Goal: Task Accomplishment & Management: Complete application form

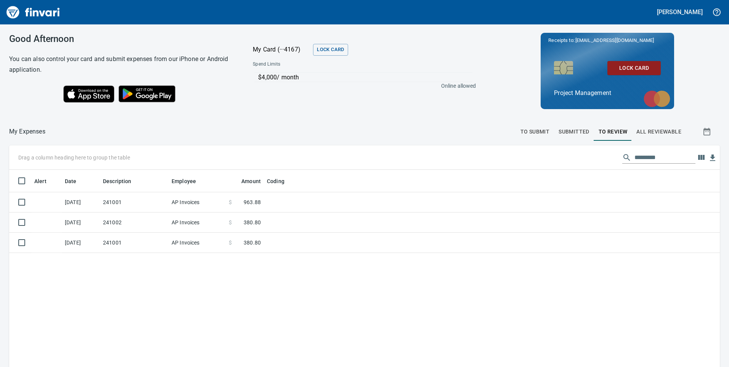
scroll to position [277, 699]
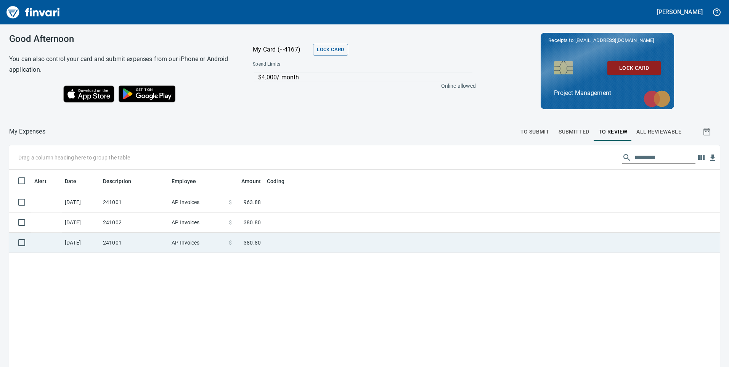
click at [127, 239] on td "241001" at bounding box center [134, 243] width 69 height 20
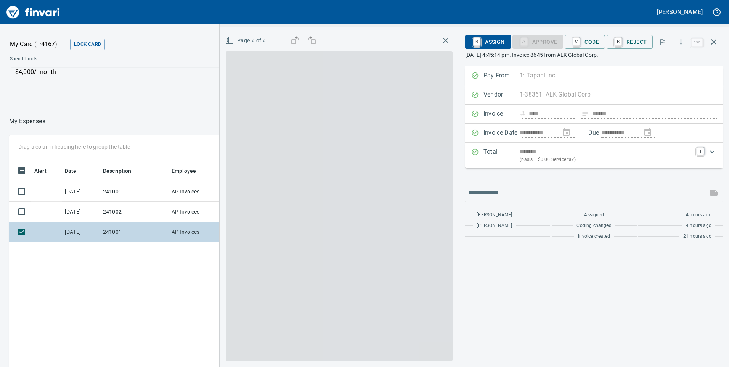
scroll to position [277, 509]
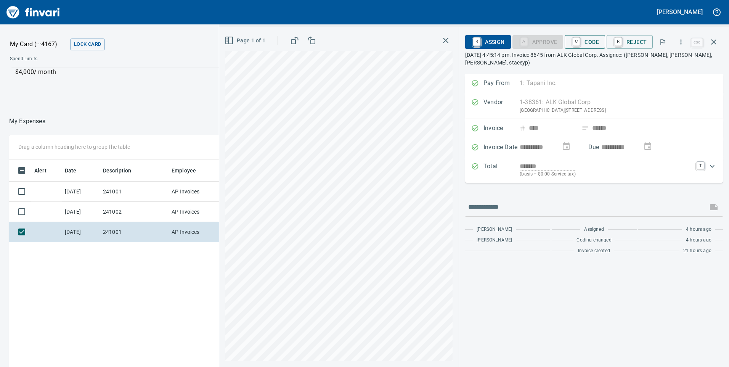
click at [593, 41] on span "C Code" at bounding box center [585, 41] width 28 height 13
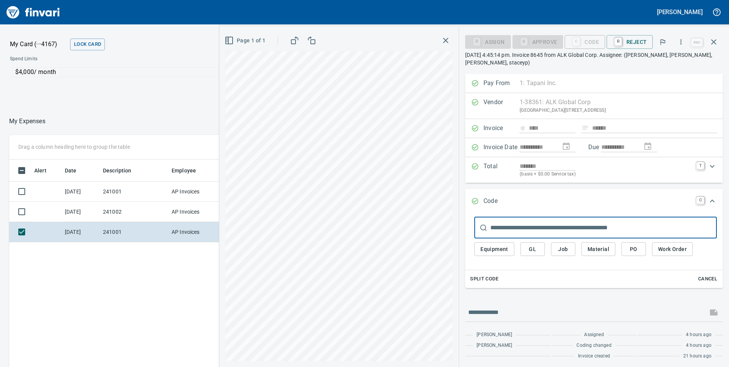
click at [565, 251] on span "Job" at bounding box center [563, 249] width 12 height 10
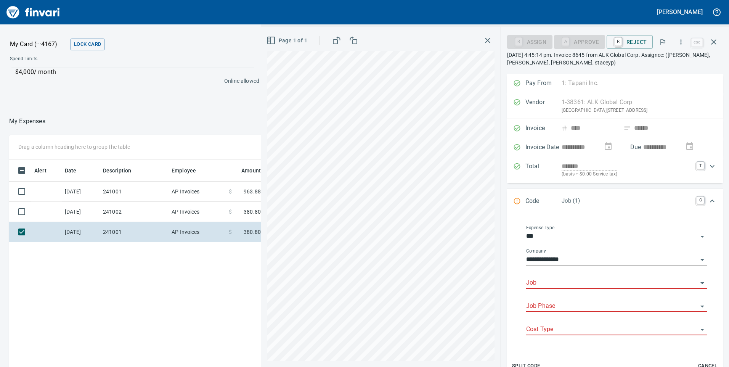
click at [550, 281] on input "Job" at bounding box center [612, 283] width 172 height 11
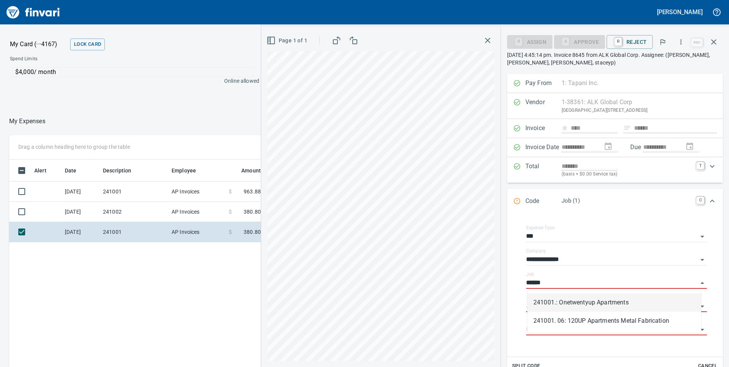
click at [586, 302] on li "241001.: Onetwentyup Apartments" at bounding box center [614, 302] width 174 height 18
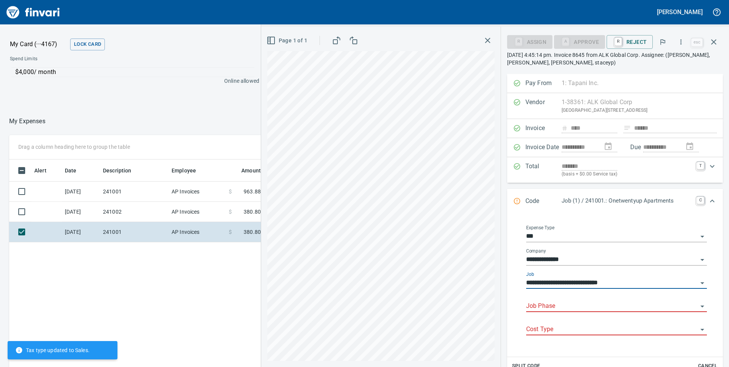
type input "**********"
click at [583, 304] on input "Job Phase" at bounding box center [612, 306] width 172 height 11
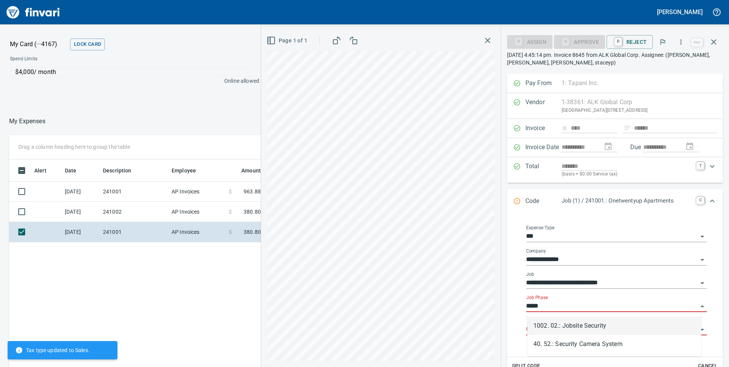
drag, startPoint x: 588, startPoint y: 325, endPoint x: 569, endPoint y: 318, distance: 21.0
click at [589, 325] on li "1002. 02.: Jobsite Security" at bounding box center [614, 325] width 174 height 18
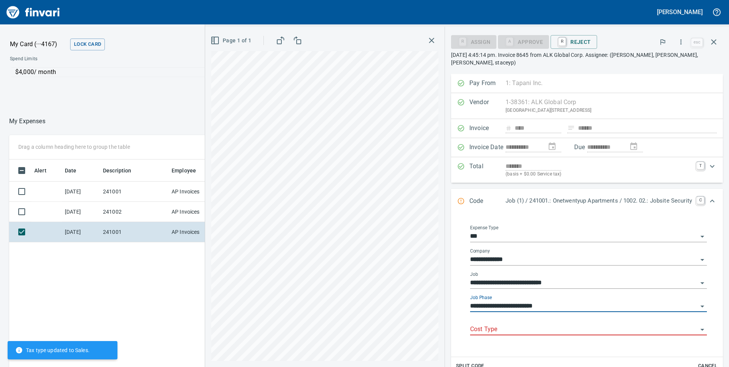
type input "**********"
click at [547, 324] on input "Cost Type" at bounding box center [584, 329] width 228 height 11
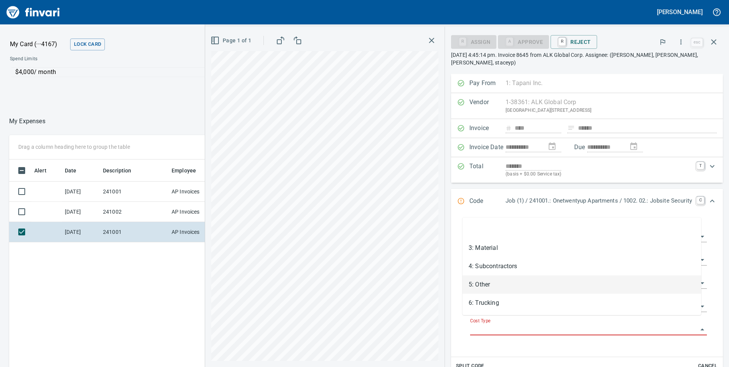
click at [498, 281] on li "5: Other" at bounding box center [582, 284] width 239 height 18
type input "********"
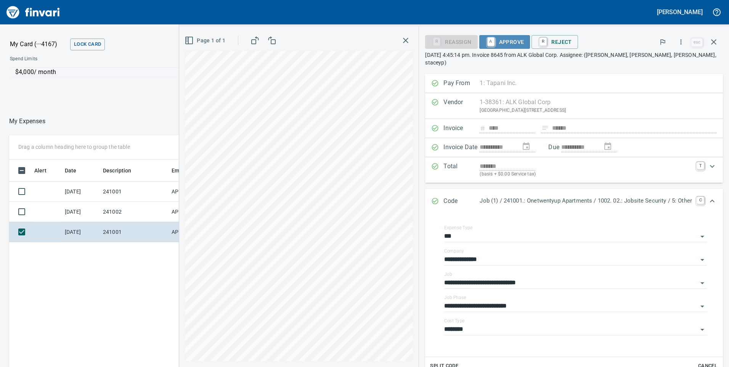
click at [505, 42] on span "A Approve" at bounding box center [504, 41] width 39 height 13
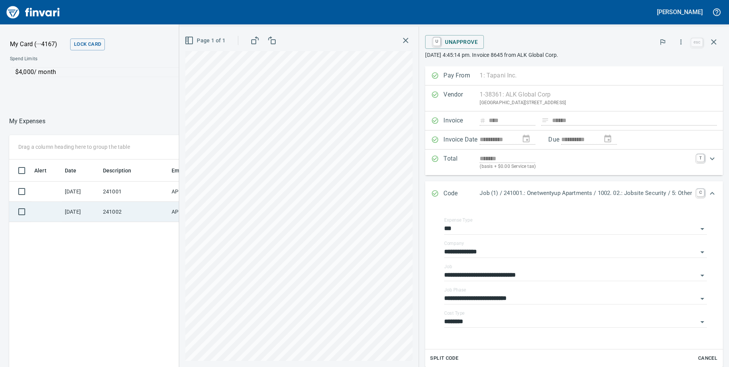
click at [111, 210] on td "241002" at bounding box center [134, 212] width 69 height 20
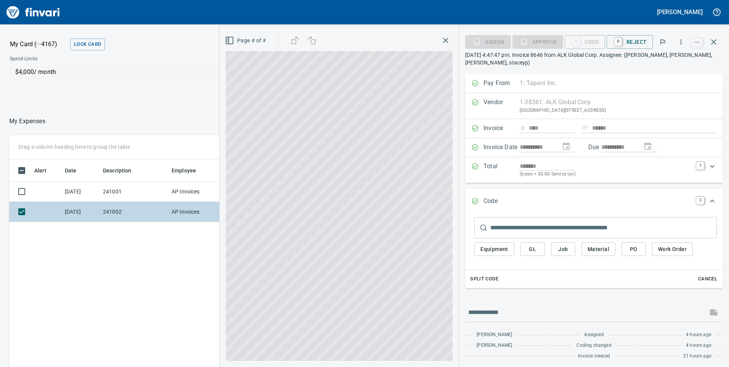
click at [159, 207] on td "241002" at bounding box center [134, 212] width 69 height 20
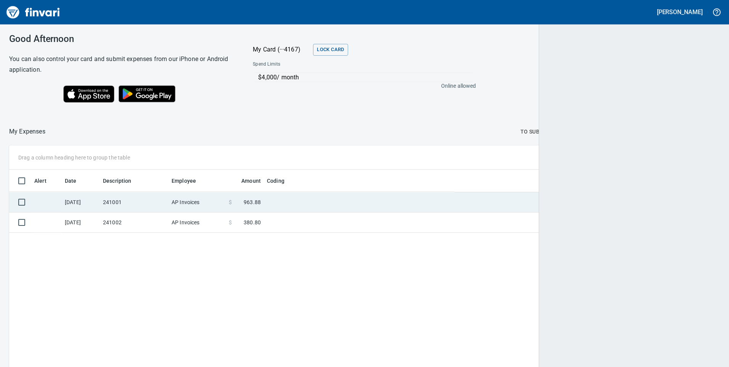
scroll to position [1, 1]
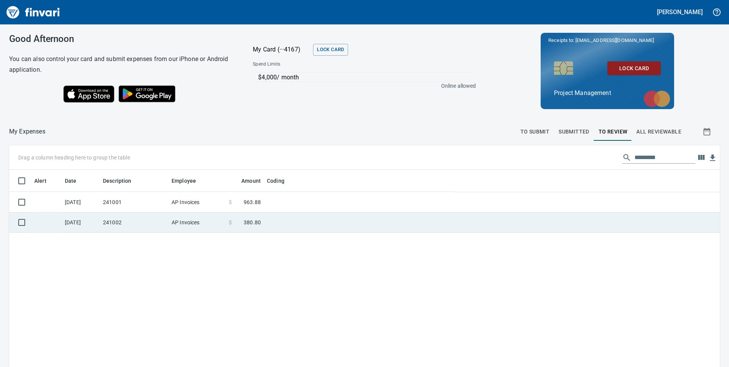
click at [168, 219] on td "241002" at bounding box center [134, 222] width 69 height 20
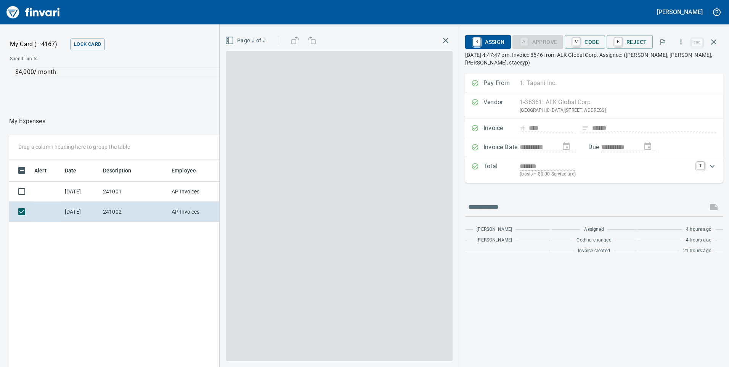
scroll to position [277, 509]
click at [588, 48] on button "C Code" at bounding box center [585, 42] width 40 height 14
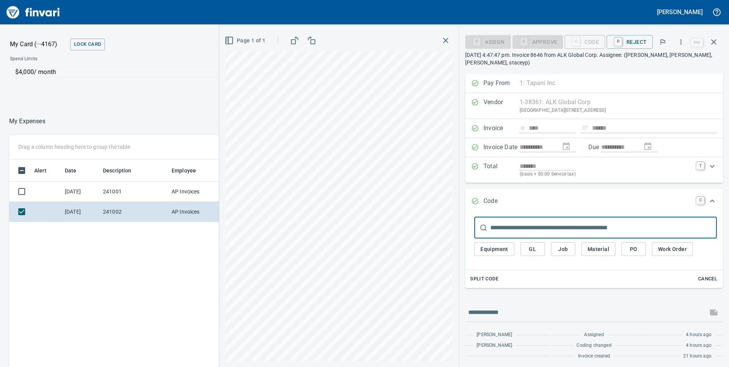
click at [567, 251] on span "Job" at bounding box center [563, 249] width 12 height 10
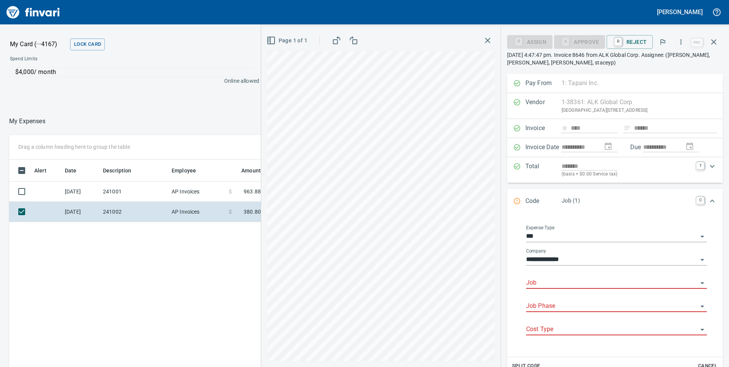
click at [546, 278] on input "Job" at bounding box center [612, 283] width 172 height 11
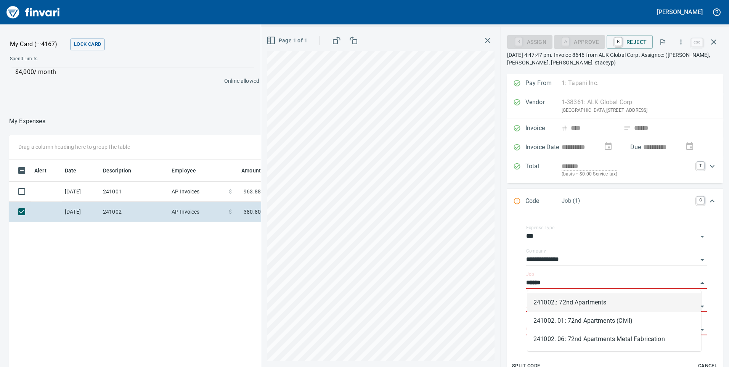
click at [569, 302] on li "241002.: 72nd Apartments" at bounding box center [614, 302] width 174 height 18
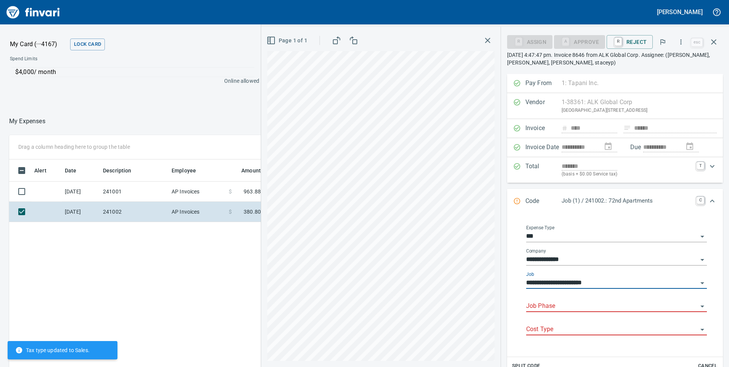
type input "**********"
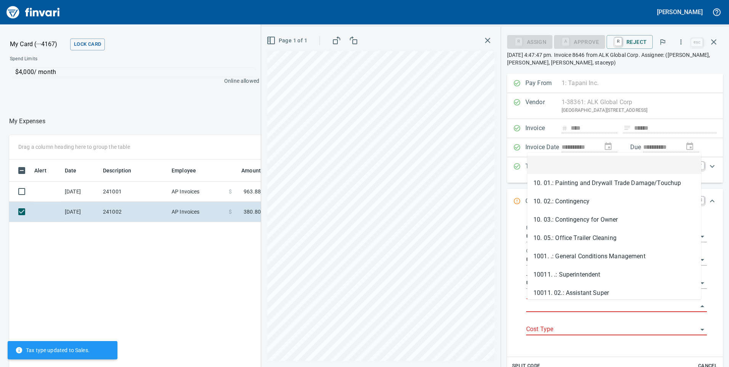
click at [566, 302] on input "Job Phase" at bounding box center [612, 306] width 172 height 11
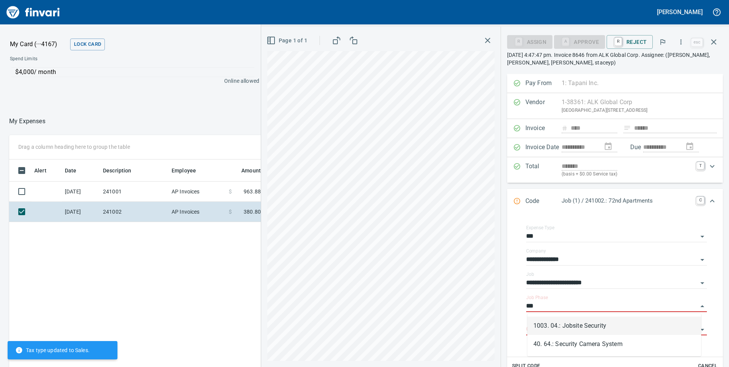
click at [594, 328] on li "1003. 04.: Jobsite Security" at bounding box center [614, 325] width 174 height 18
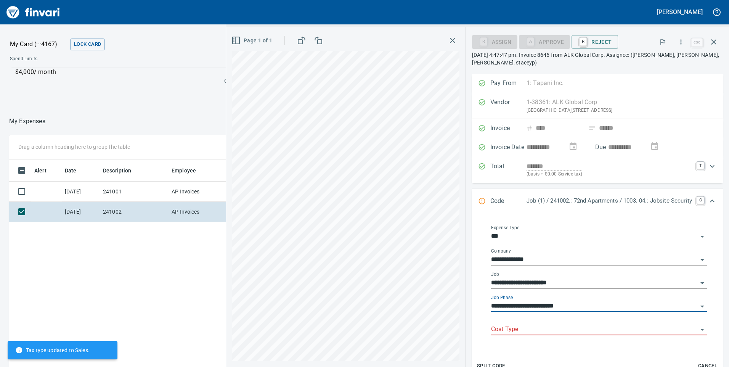
type input "**********"
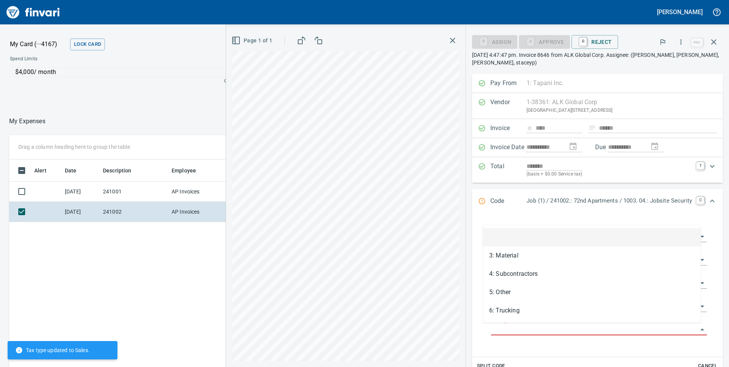
click at [556, 329] on input "Cost Type" at bounding box center [594, 329] width 207 height 11
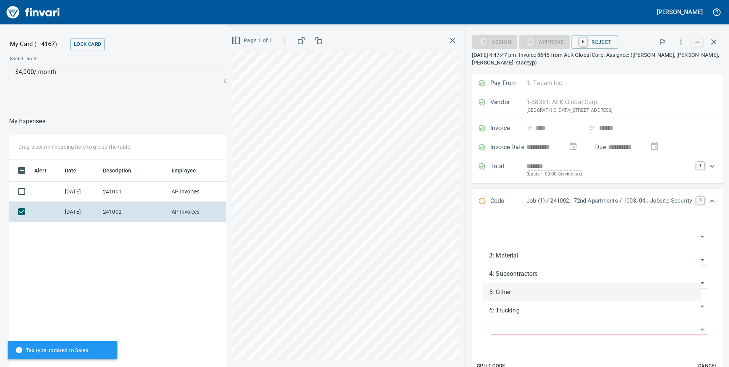
click at [508, 296] on li "5: Other" at bounding box center [592, 292] width 218 height 18
type input "********"
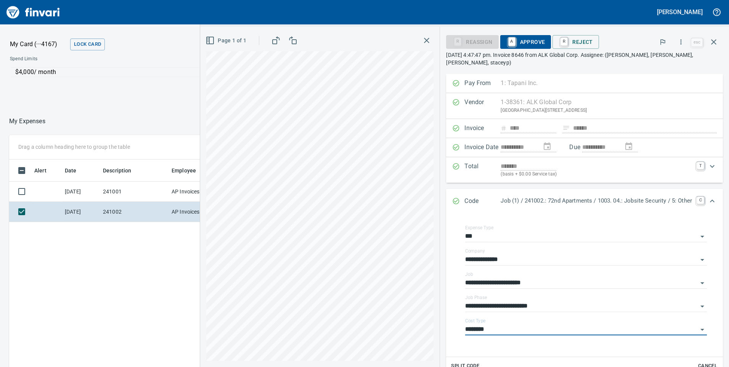
click at [524, 43] on span "A Approve" at bounding box center [525, 41] width 39 height 13
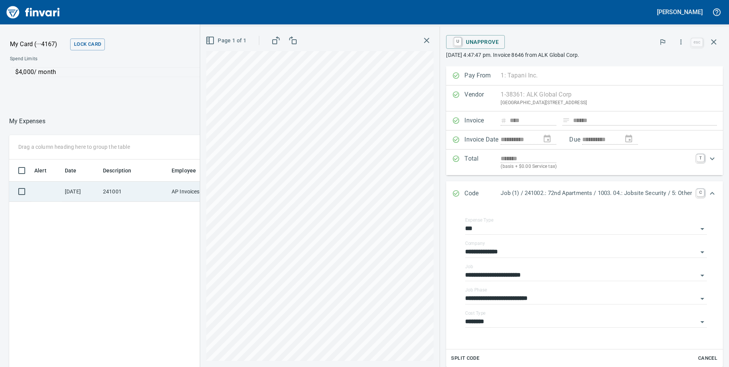
click at [124, 196] on td "241001" at bounding box center [134, 192] width 69 height 20
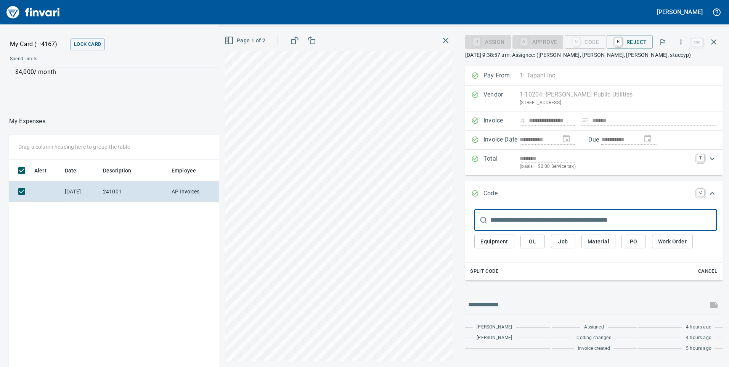
click at [568, 242] on span "Job" at bounding box center [563, 242] width 12 height 10
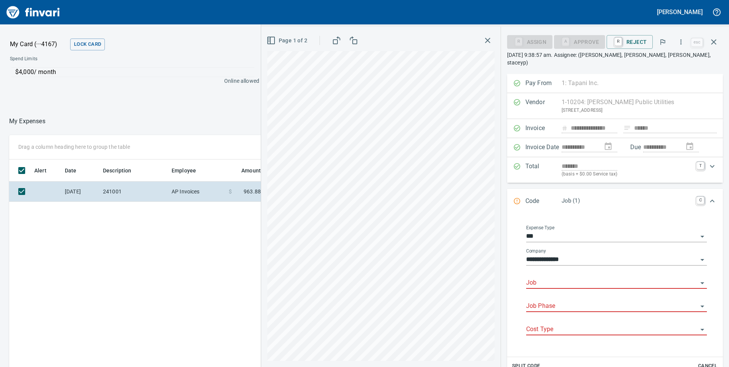
click at [555, 280] on input "Job" at bounding box center [612, 283] width 172 height 11
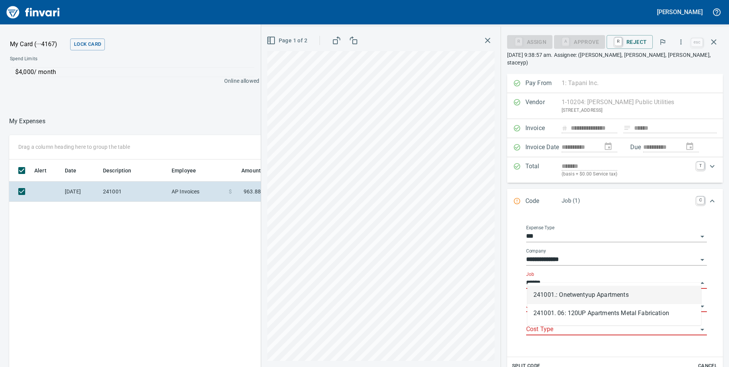
scroll to position [277, 509]
click at [589, 294] on li "241001.: Onetwentyup Apartments" at bounding box center [614, 295] width 174 height 18
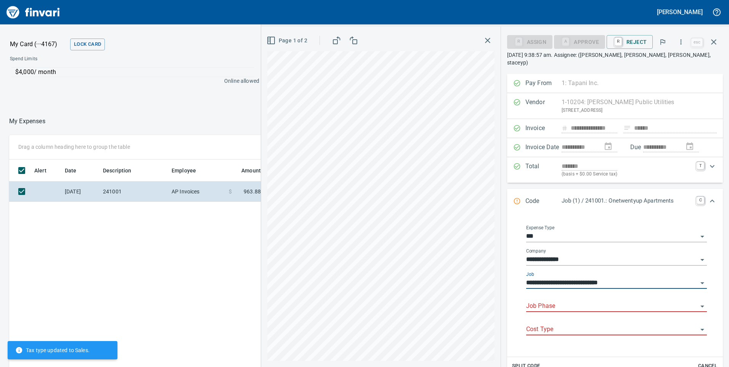
type input "**********"
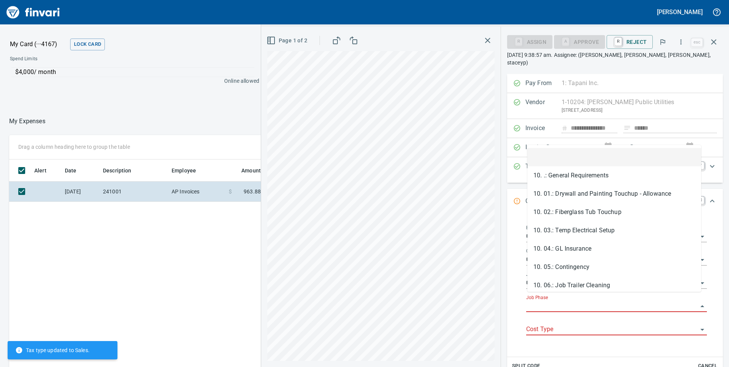
click at [566, 301] on input "Job Phase" at bounding box center [612, 306] width 172 height 11
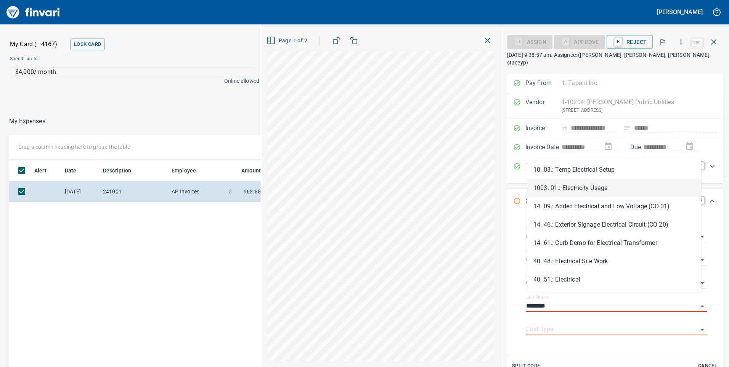
drag, startPoint x: 600, startPoint y: 190, endPoint x: 603, endPoint y: 220, distance: 29.9
click at [599, 189] on li "1003. 01.: Electricity Usage" at bounding box center [614, 188] width 174 height 18
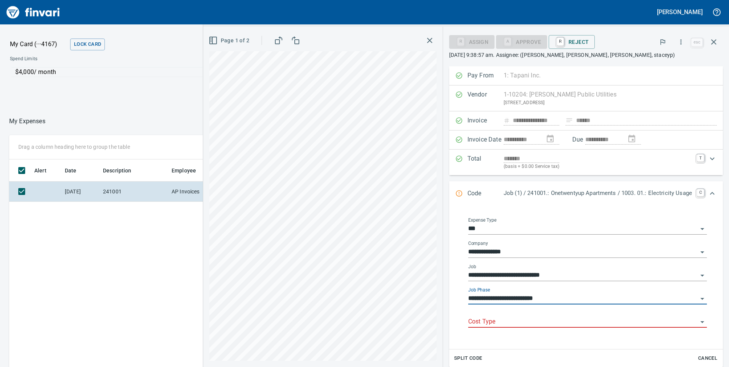
click at [500, 315] on div "Cost Type" at bounding box center [587, 318] width 239 height 17
type input "**********"
click at [498, 324] on input "Cost Type" at bounding box center [583, 321] width 230 height 11
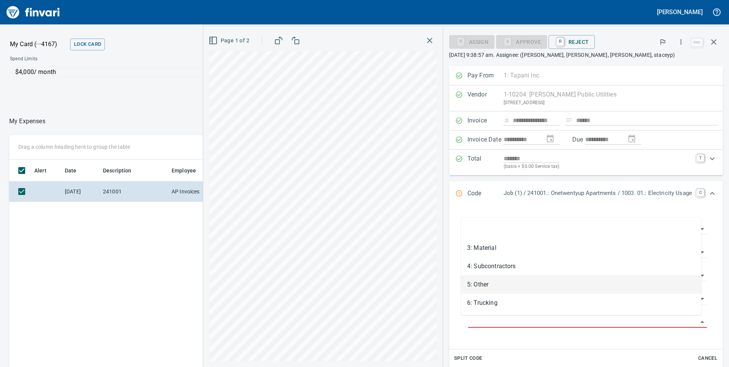
click at [478, 288] on li "5: Other" at bounding box center [581, 284] width 240 height 18
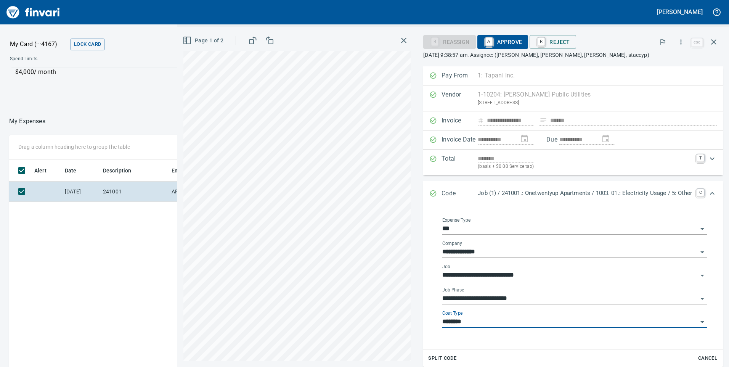
type input "********"
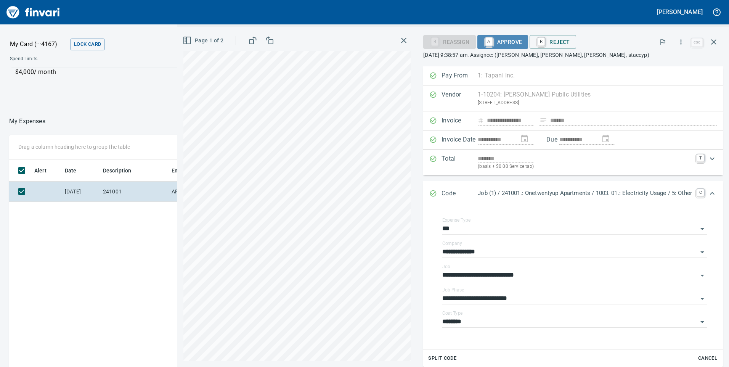
click at [501, 41] on span "A Approve" at bounding box center [502, 41] width 39 height 13
